Goal: Transaction & Acquisition: Download file/media

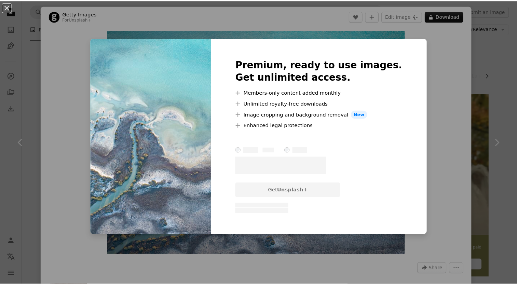
scroll to position [498, 0]
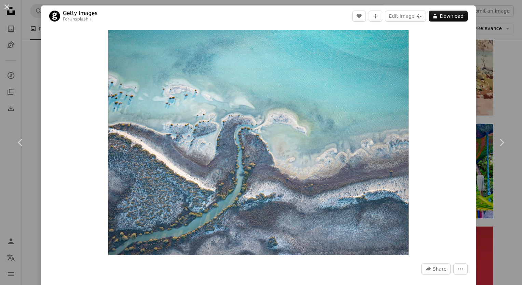
click at [455, 273] on button "More Actions" at bounding box center [460, 268] width 14 height 11
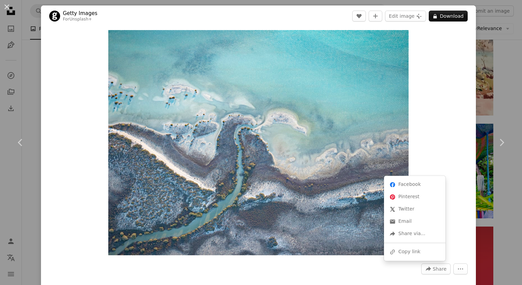
click at [427, 273] on button "A forward-right arrow Share" at bounding box center [435, 268] width 29 height 11
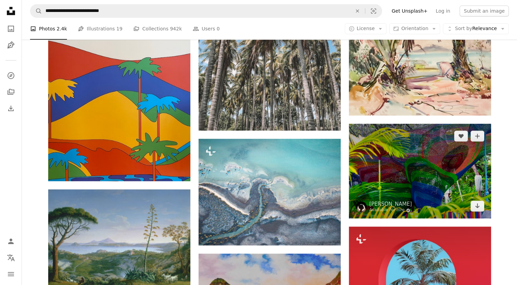
click at [463, 180] on img at bounding box center [420, 171] width 142 height 95
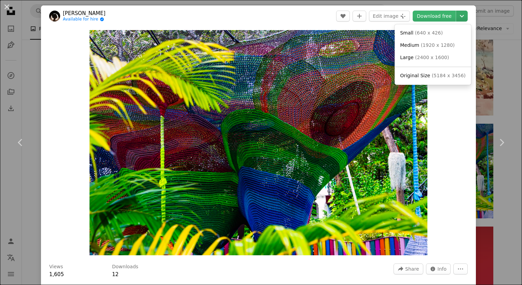
click at [456, 16] on icon "Chevron down" at bounding box center [461, 16] width 11 height 8
click at [412, 72] on link "Original Size ( 5184 x 3456 )" at bounding box center [432, 76] width 71 height 12
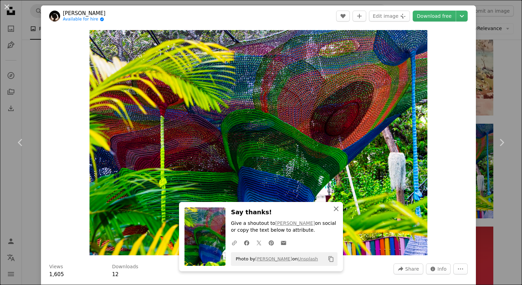
click at [333, 210] on icon "An X shape" at bounding box center [336, 209] width 8 height 8
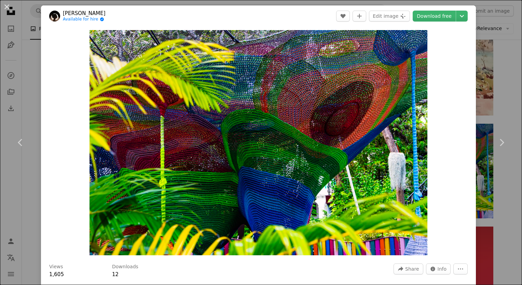
click at [488, 107] on div "An X shape Chevron left Chevron right [PERSON_NAME] Available for hire A checkm…" at bounding box center [261, 142] width 522 height 285
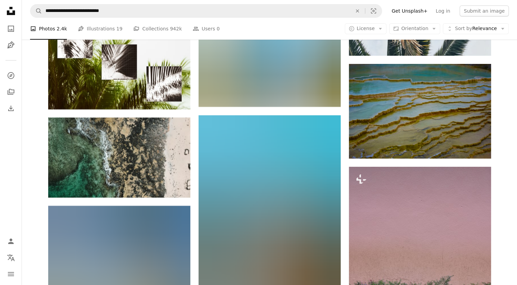
scroll to position [2770, 0]
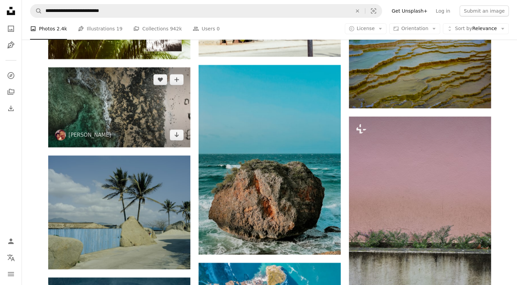
click at [134, 113] on img at bounding box center [119, 107] width 142 height 80
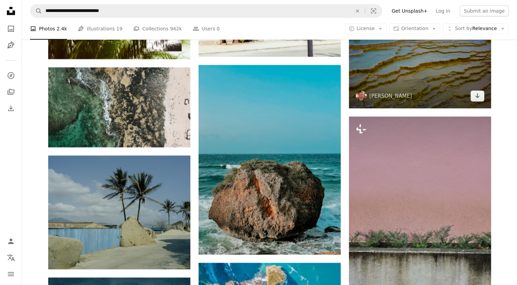
click at [421, 71] on img at bounding box center [420, 61] width 142 height 95
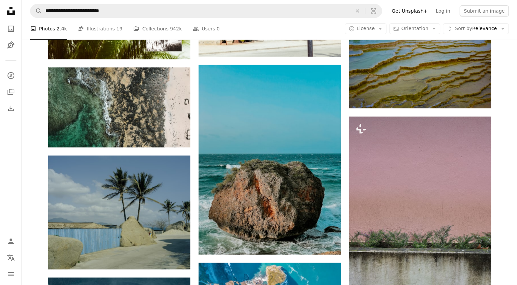
scroll to position [3019, 0]
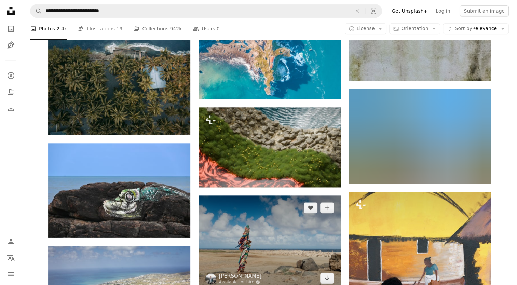
click at [311, 236] on img at bounding box center [269, 242] width 142 height 95
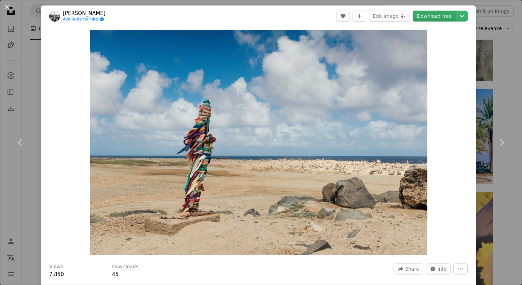
drag, startPoint x: 341, startPoint y: 109, endPoint x: 430, endPoint y: 10, distance: 133.0
click at [430, 10] on header "[PERSON_NAME] Available for hire A checkmark inside of a circle A heart A plus …" at bounding box center [258, 15] width 435 height 21
click at [431, 16] on link "Download free" at bounding box center [434, 16] width 43 height 11
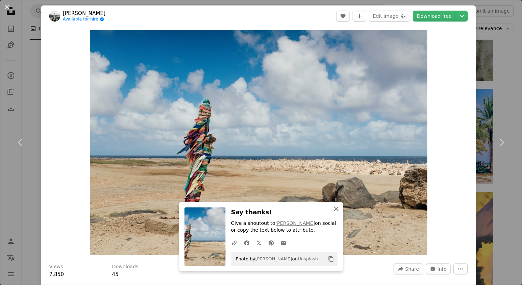
click at [335, 211] on icon "An X shape" at bounding box center [336, 209] width 8 height 8
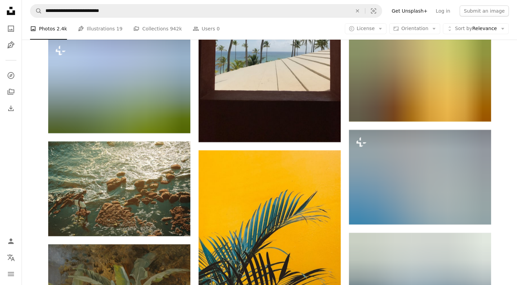
scroll to position [5143, 0]
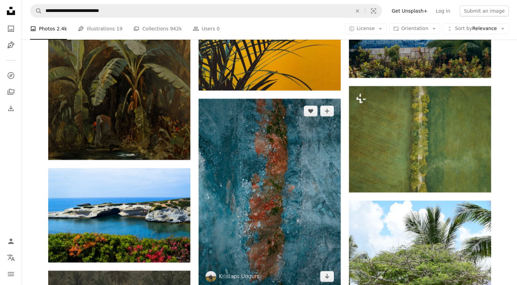
click at [266, 225] on img at bounding box center [269, 194] width 142 height 190
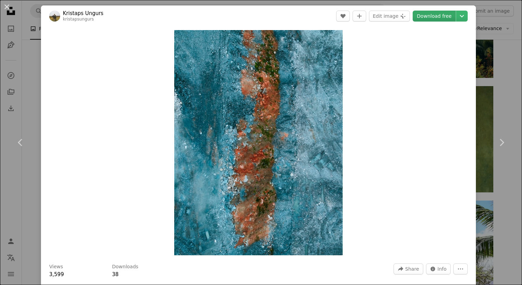
click at [438, 17] on link "Download free" at bounding box center [434, 16] width 43 height 11
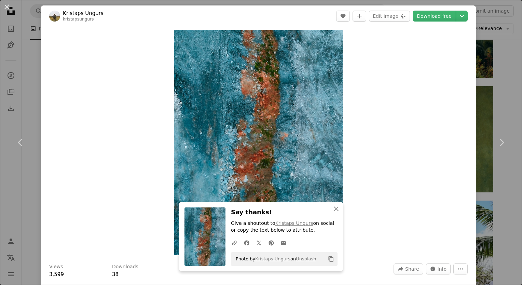
click at [147, 172] on div "Zoom in" at bounding box center [258, 143] width 435 height 232
click at [458, 232] on div "Zoom in" at bounding box center [258, 143] width 435 height 232
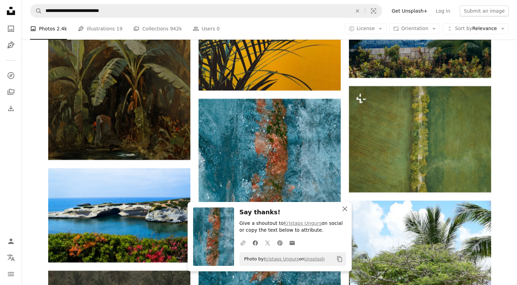
click at [343, 208] on icon "An X shape" at bounding box center [345, 209] width 8 height 8
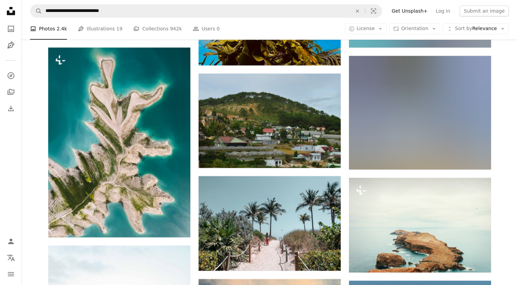
scroll to position [5985, 0]
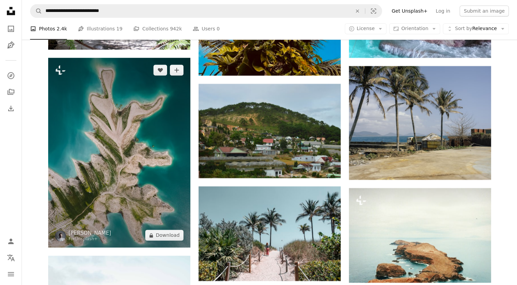
click at [118, 123] on img at bounding box center [119, 153] width 142 height 190
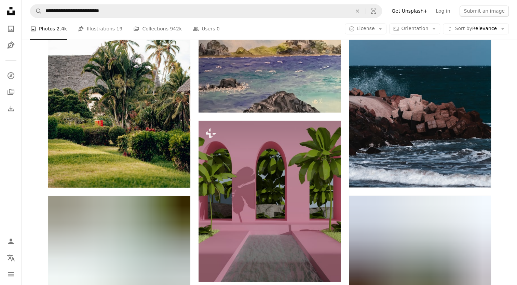
scroll to position [6515, 0]
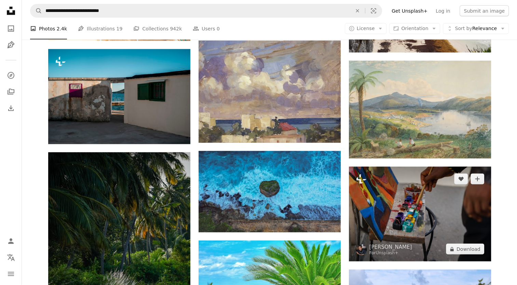
click at [418, 219] on img at bounding box center [420, 214] width 142 height 95
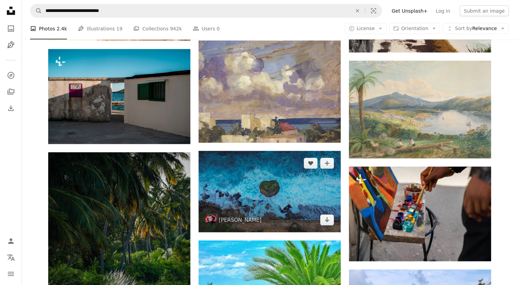
click at [310, 214] on img at bounding box center [269, 191] width 142 height 81
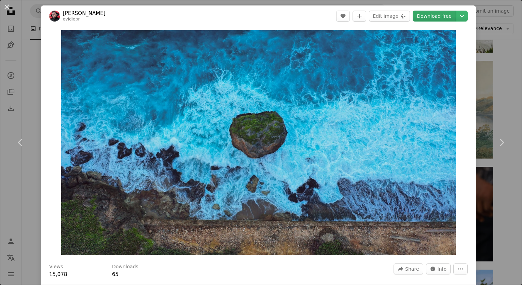
click at [432, 19] on link "Download free" at bounding box center [434, 16] width 43 height 11
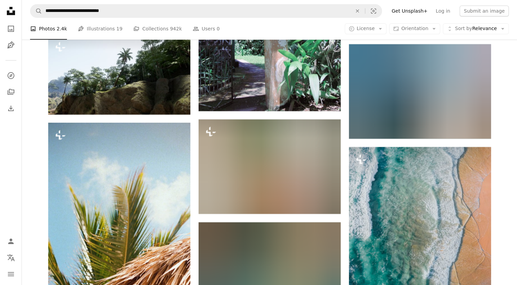
scroll to position [8159, 0]
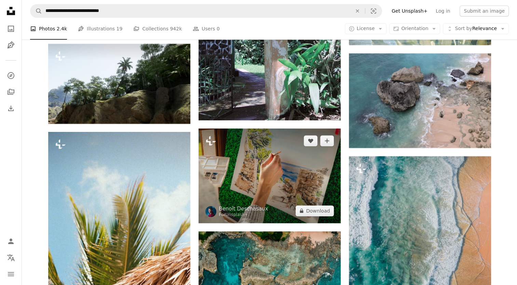
click at [266, 178] on img at bounding box center [269, 175] width 142 height 95
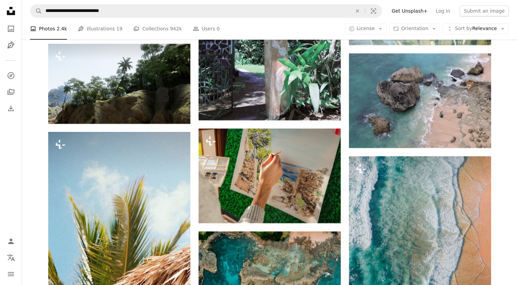
scroll to position [8409, 0]
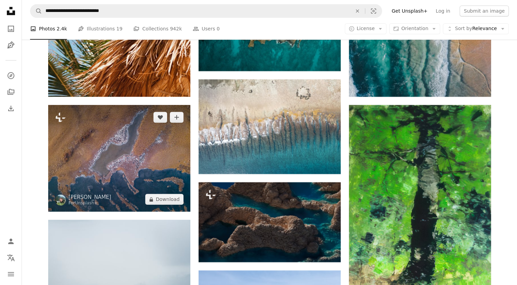
click at [116, 132] on img at bounding box center [119, 158] width 142 height 107
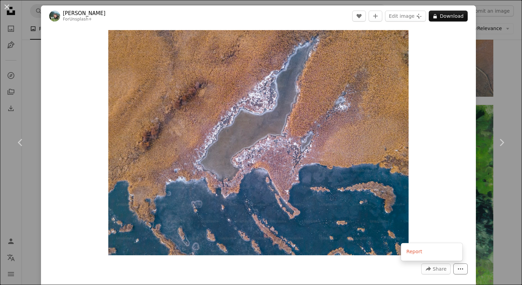
click at [457, 269] on icon "More Actions" at bounding box center [460, 269] width 6 height 6
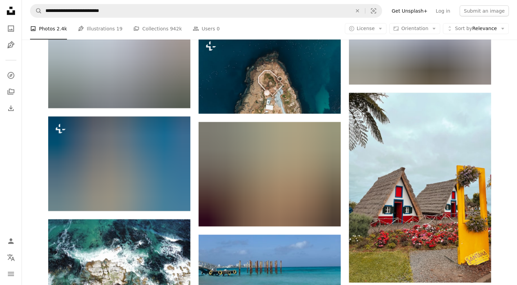
scroll to position [9360, 0]
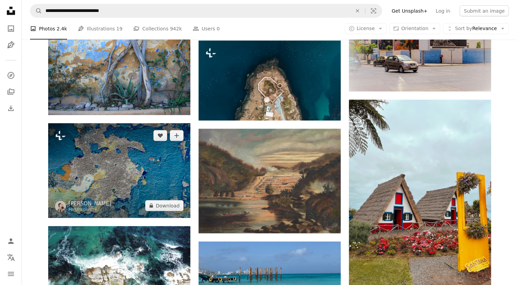
click at [133, 167] on img at bounding box center [119, 170] width 142 height 95
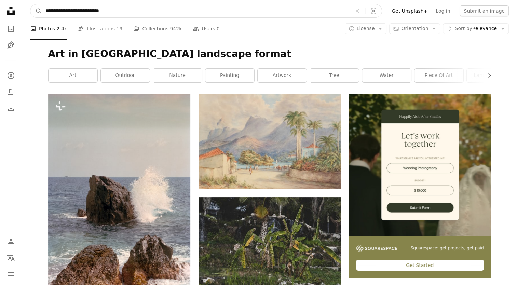
drag, startPoint x: 140, startPoint y: 11, endPoint x: 51, endPoint y: 12, distance: 89.2
click at [51, 12] on input "**********" at bounding box center [196, 10] width 308 height 13
type input "**********"
click button "A magnifying glass" at bounding box center [36, 10] width 12 height 13
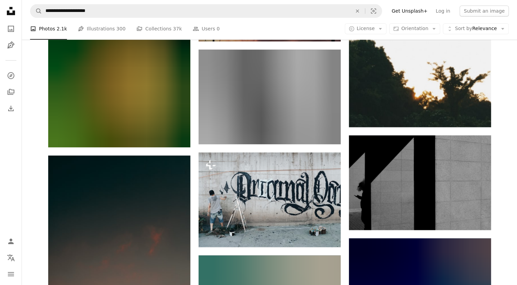
scroll to position [997, 0]
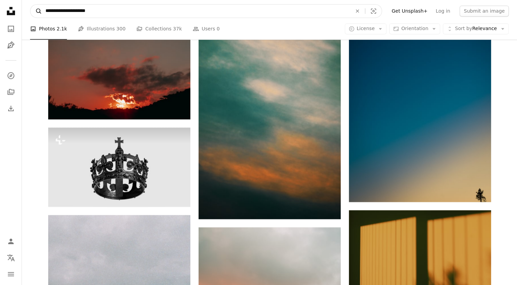
drag, startPoint x: 112, startPoint y: 13, endPoint x: 31, endPoint y: 13, distance: 81.3
click at [31, 13] on form "**********" at bounding box center [206, 11] width 352 height 14
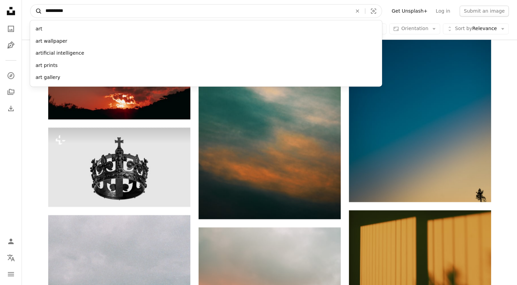
type input "**********"
click button "A magnifying glass" at bounding box center [36, 10] width 12 height 13
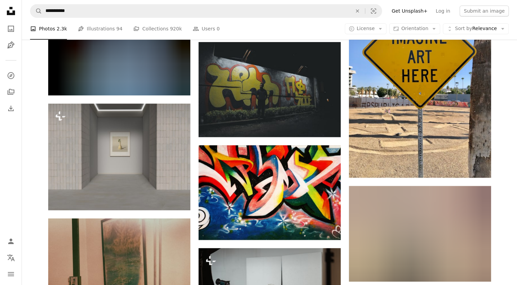
scroll to position [249, 0]
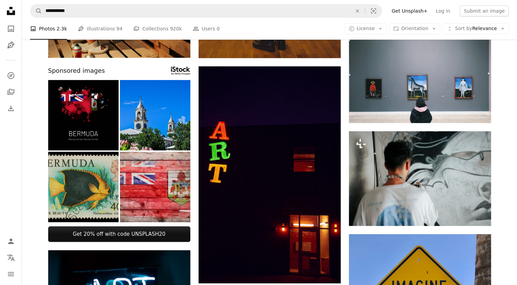
click at [136, 176] on img at bounding box center [155, 187] width 70 height 70
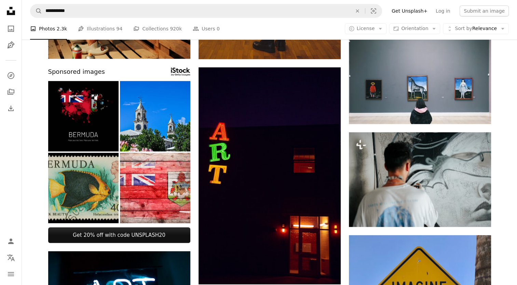
scroll to position [0, 0]
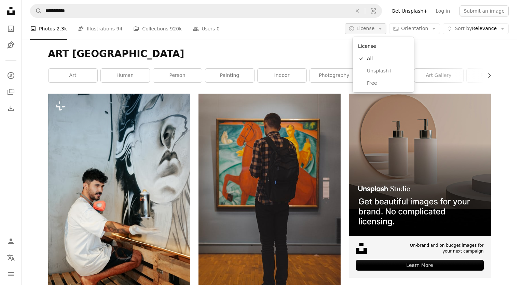
click at [383, 29] on icon "Arrow down" at bounding box center [380, 29] width 6 height 6
click at [384, 68] on span "Unsplash+" at bounding box center [388, 71] width 42 height 7
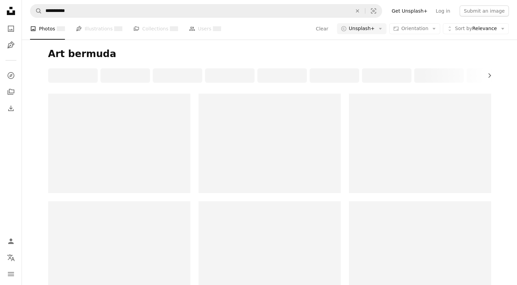
click at [384, 67] on div "Art bermuda Chevron right" at bounding box center [269, 67] width 459 height 54
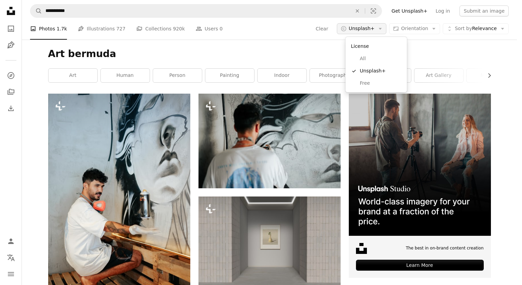
click at [375, 32] on span "Unsplash+" at bounding box center [362, 28] width 26 height 7
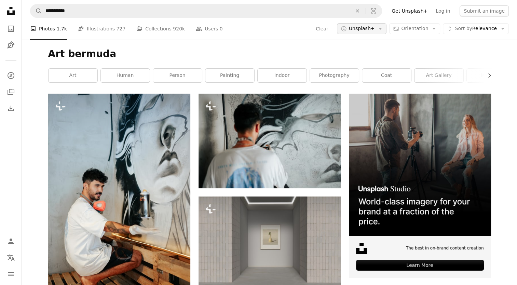
click at [375, 32] on span "Unsplash+" at bounding box center [362, 28] width 26 height 7
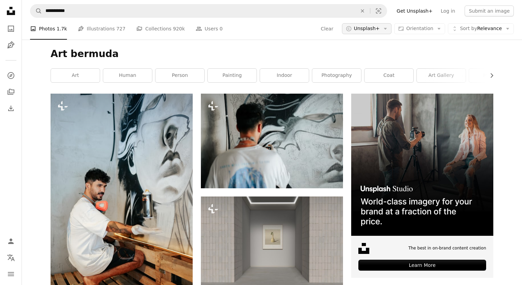
click at [377, 29] on span "Unsplash+" at bounding box center [367, 28] width 26 height 7
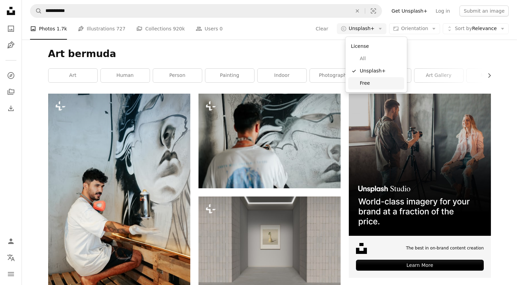
click at [362, 82] on span "Free" at bounding box center [381, 83] width 42 height 7
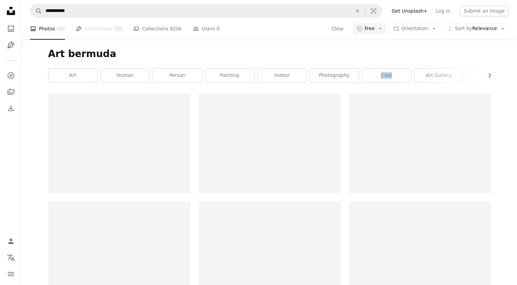
click at [362, 82] on div "art human person painting indoor photography coat art gallery mammal backpack b…" at bounding box center [269, 75] width 443 height 14
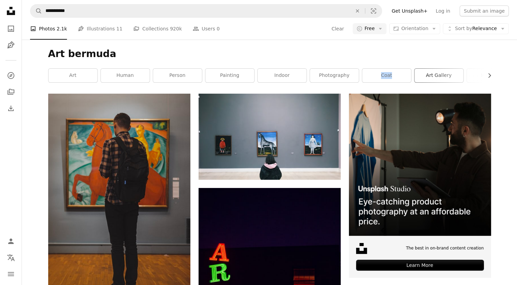
click at [443, 76] on link "art gallery" at bounding box center [438, 76] width 49 height 14
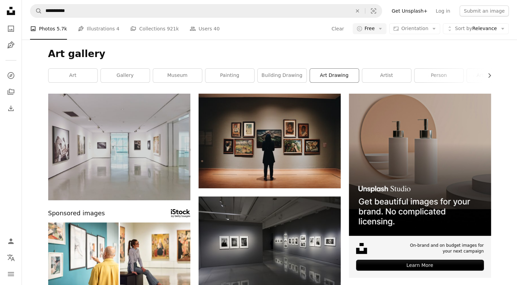
click at [331, 70] on link "art drawing" at bounding box center [334, 76] width 49 height 14
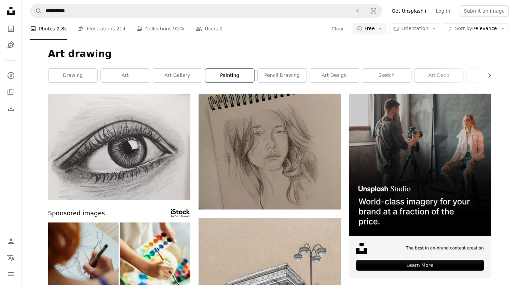
click at [230, 72] on link "painting" at bounding box center [229, 76] width 49 height 14
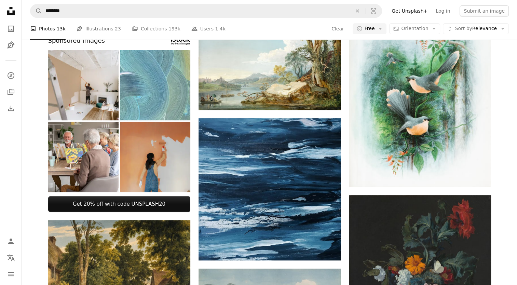
scroll to position [291, 0]
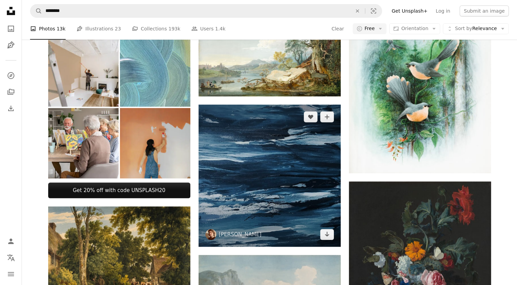
click at [278, 173] on img at bounding box center [269, 176] width 142 height 142
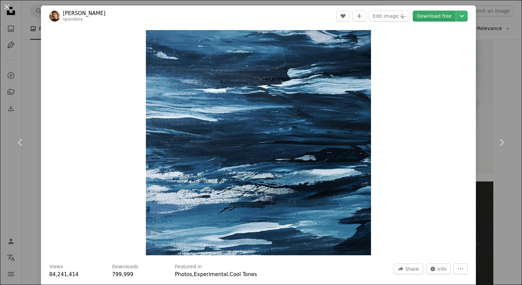
click at [435, 17] on link "Download free" at bounding box center [434, 16] width 43 height 11
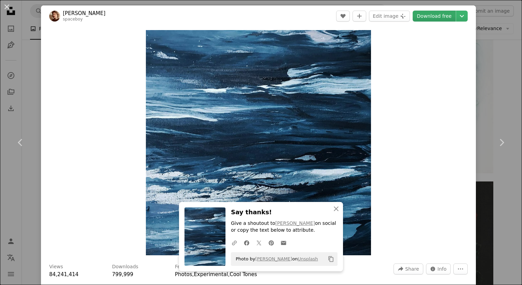
click at [435, 17] on link "Download free" at bounding box center [434, 16] width 43 height 11
click at [433, 196] on div "Zoom in" at bounding box center [258, 143] width 435 height 232
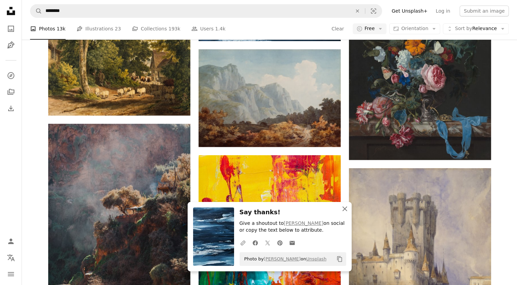
scroll to position [540, 0]
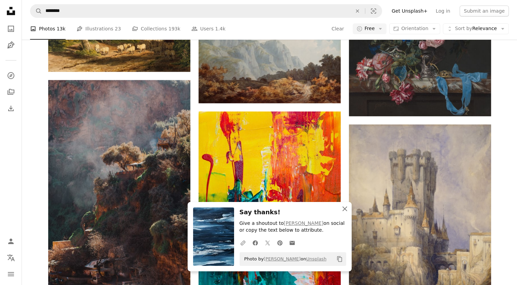
click at [344, 210] on icon "An X shape" at bounding box center [345, 209] width 8 height 8
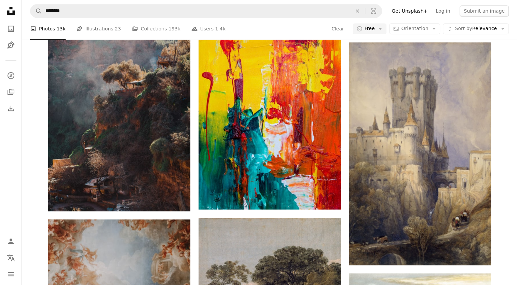
scroll to position [636, 0]
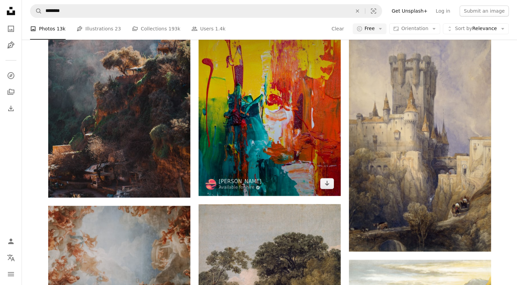
click at [284, 102] on img at bounding box center [269, 106] width 142 height 180
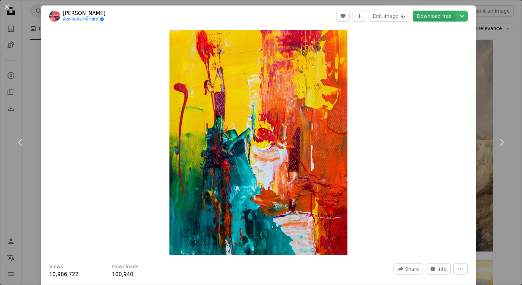
click at [436, 17] on link "Download free" at bounding box center [434, 16] width 43 height 11
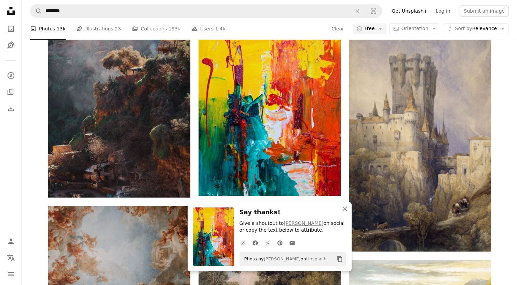
scroll to position [885, 0]
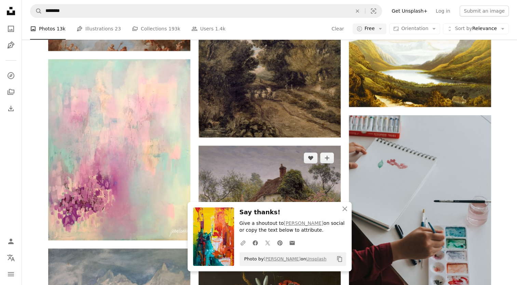
click at [269, 197] on img at bounding box center [269, 201] width 142 height 110
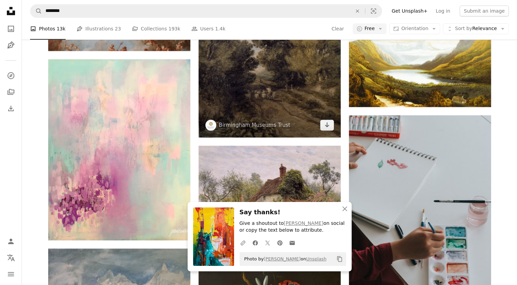
click at [328, 49] on img at bounding box center [269, 46] width 142 height 183
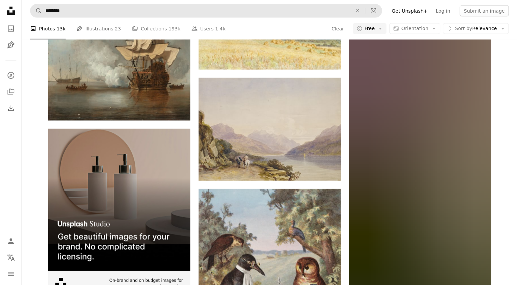
scroll to position [1384, 0]
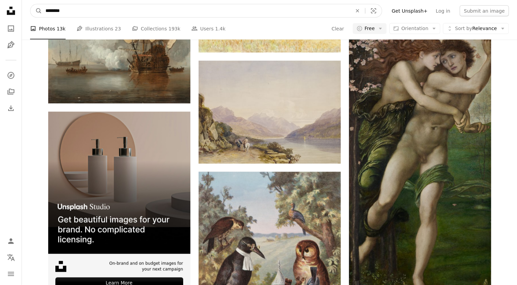
click at [209, 11] on input "********" at bounding box center [196, 10] width 308 height 13
type input "**********"
click button "A magnifying glass" at bounding box center [36, 10] width 12 height 13
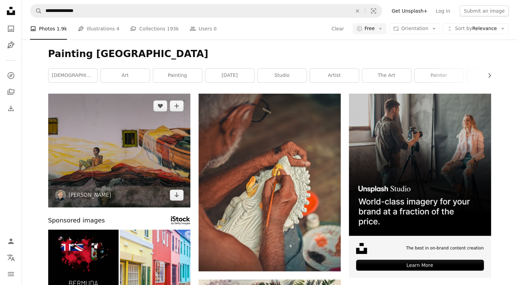
click at [135, 129] on img at bounding box center [119, 151] width 142 height 114
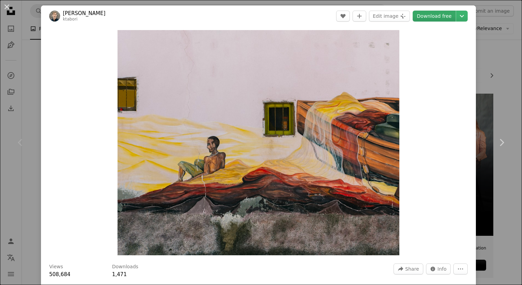
click at [423, 21] on link "Download free" at bounding box center [434, 16] width 43 height 11
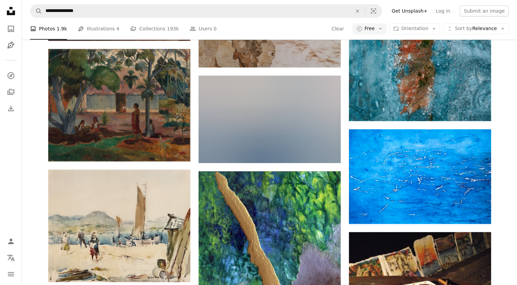
scroll to position [900, 0]
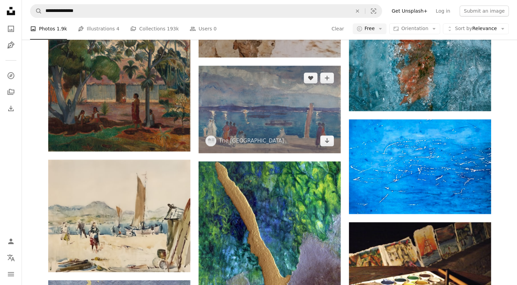
click at [260, 131] on img at bounding box center [269, 109] width 142 height 87
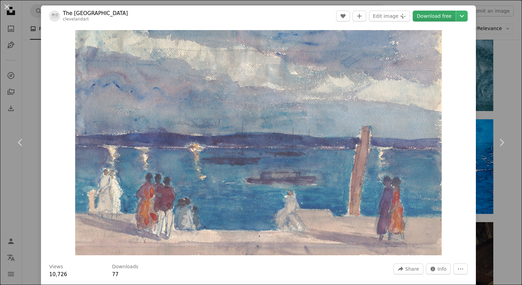
click at [419, 16] on link "Download free" at bounding box center [434, 16] width 43 height 11
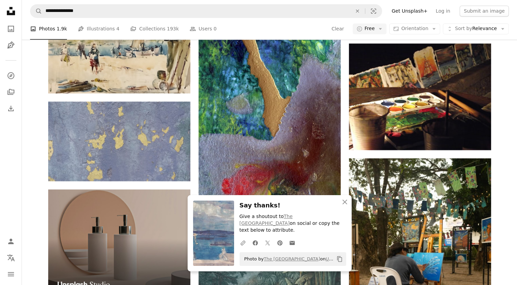
scroll to position [1082, 0]
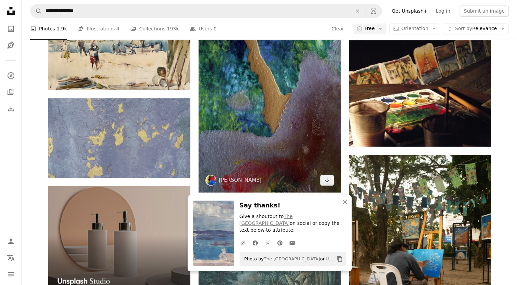
click at [260, 153] on img at bounding box center [269, 85] width 142 height 213
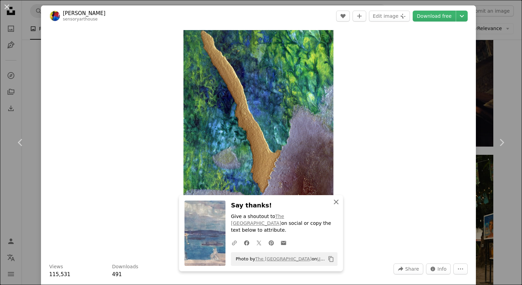
click at [334, 204] on icon "button" at bounding box center [336, 201] width 5 height 5
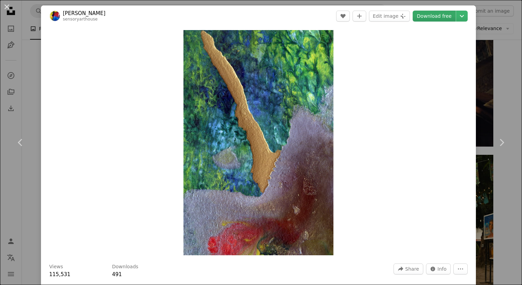
click at [438, 15] on link "Download free" at bounding box center [434, 16] width 43 height 11
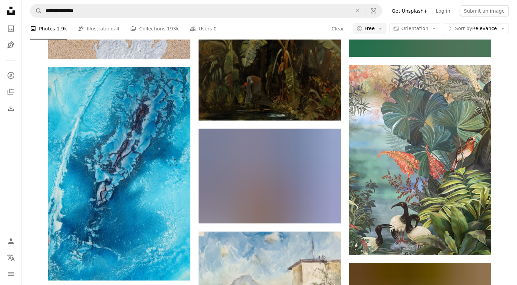
scroll to position [1623, 0]
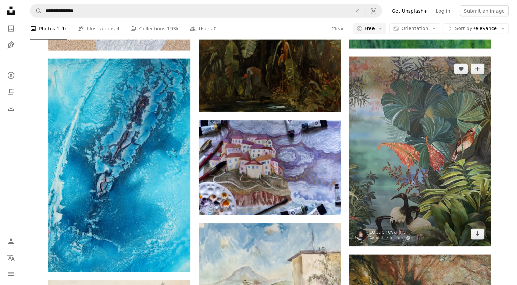
click at [454, 169] on img at bounding box center [420, 152] width 142 height 190
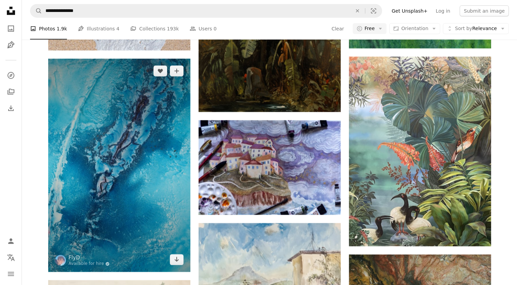
click at [144, 167] on img at bounding box center [119, 165] width 142 height 213
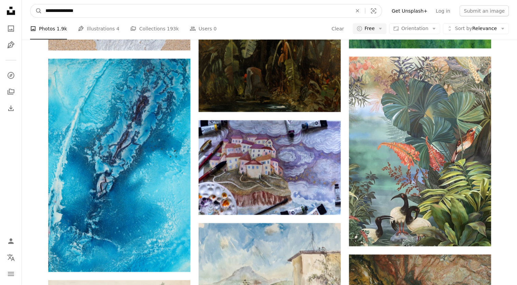
click at [268, 11] on input "**********" at bounding box center [196, 10] width 308 height 13
type input "**********"
click button "A magnifying glass" at bounding box center [36, 10] width 12 height 13
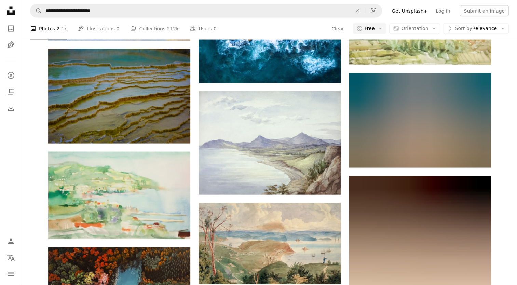
scroll to position [1412, 0]
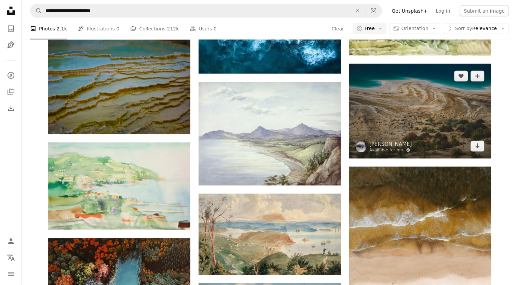
click at [443, 98] on img at bounding box center [420, 111] width 142 height 95
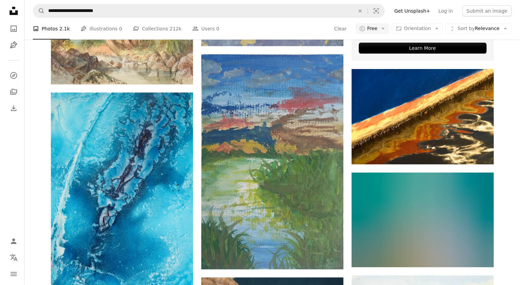
scroll to position [2209, 0]
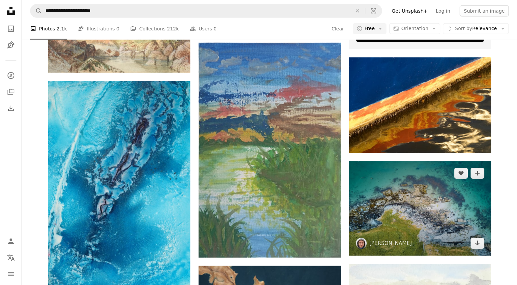
click at [441, 222] on img at bounding box center [420, 208] width 142 height 95
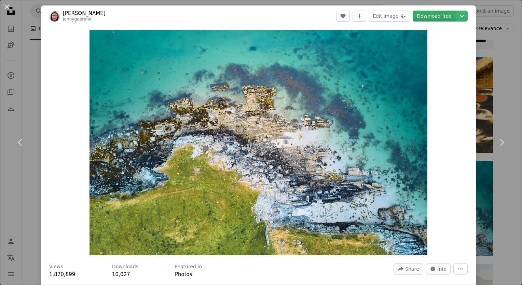
click at [422, 17] on link "Download free" at bounding box center [434, 16] width 43 height 11
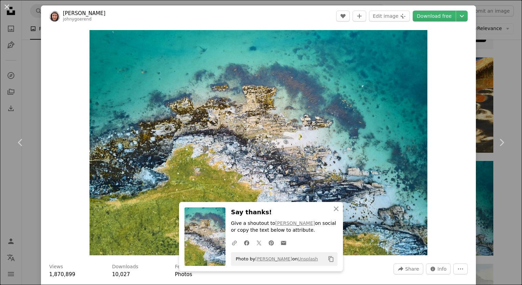
click at [370, 269] on div "Featured in Photos" at bounding box center [280, 270] width 210 height 15
